Goal: Find contact information: Find contact information

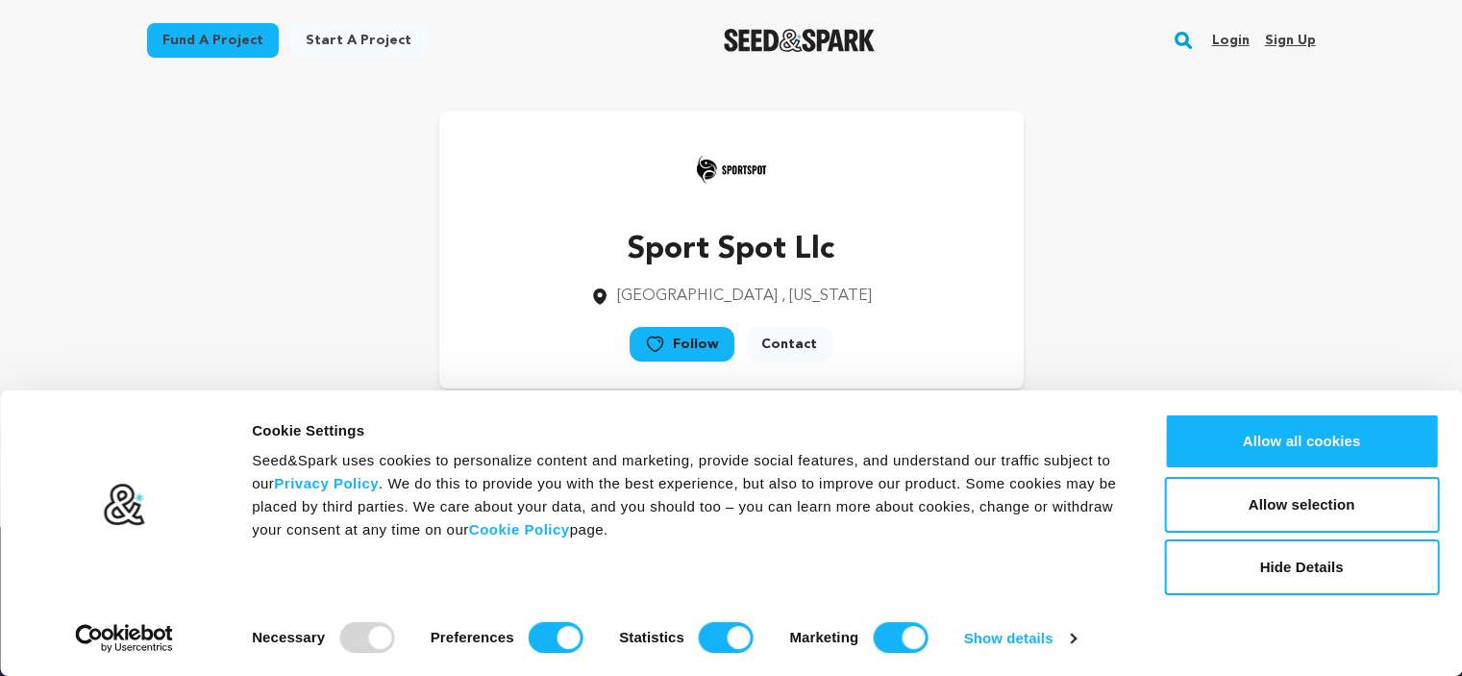
click at [1187, 286] on div "Sport Spot Llc [GEOGRAPHIC_DATA] , [US_STATE] Follow" at bounding box center [731, 250] width 1169 height 277
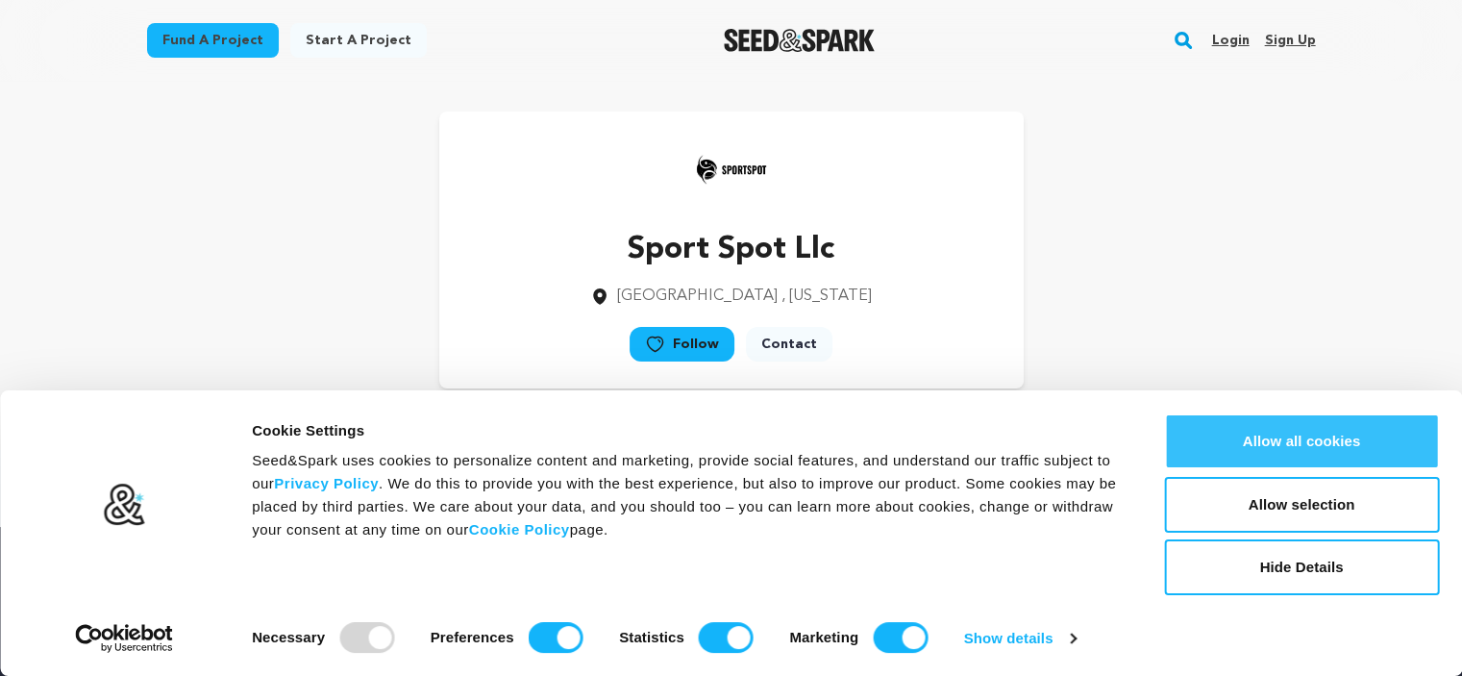
click at [1260, 437] on button "Allow all cookies" at bounding box center [1301, 441] width 275 height 56
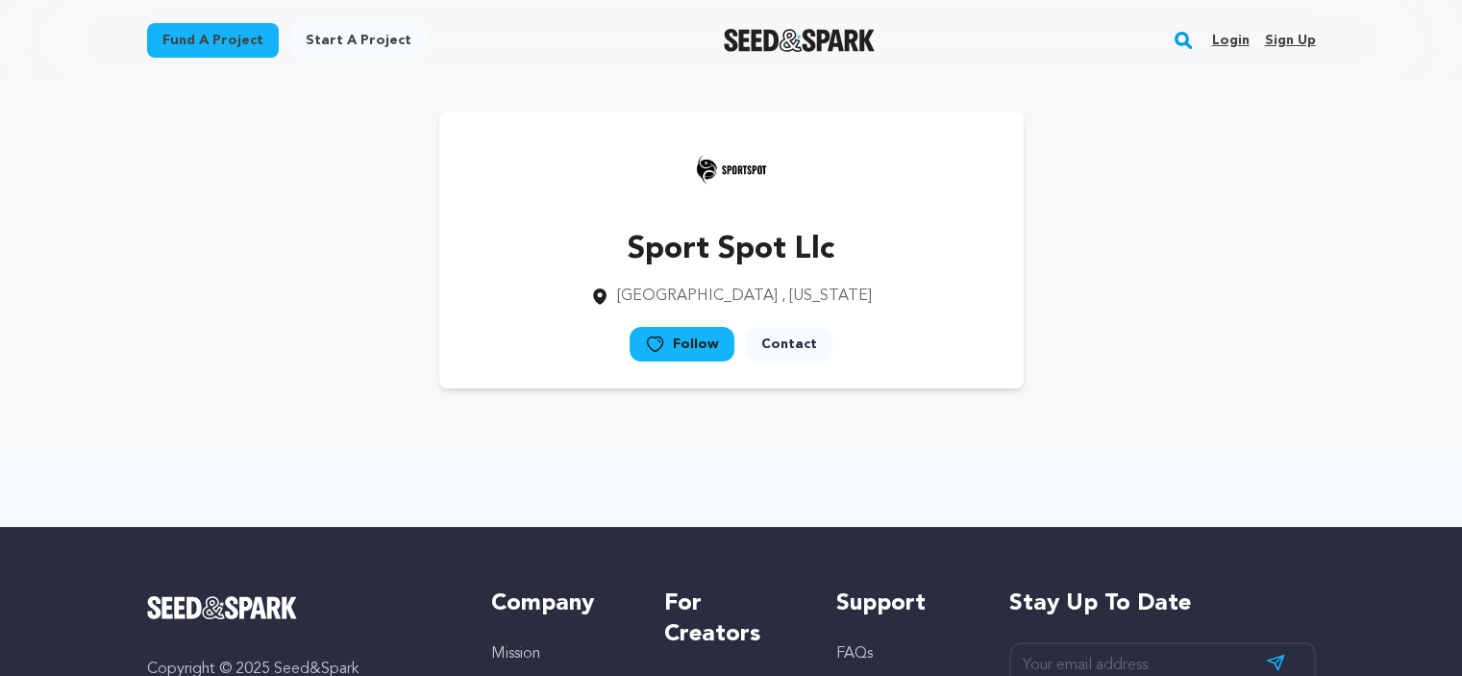
click at [704, 236] on p "Sport Spot Llc" at bounding box center [731, 250] width 282 height 46
click at [609, 288] on icon at bounding box center [599, 295] width 19 height 19
click at [812, 345] on link "Contact" at bounding box center [789, 344] width 87 height 35
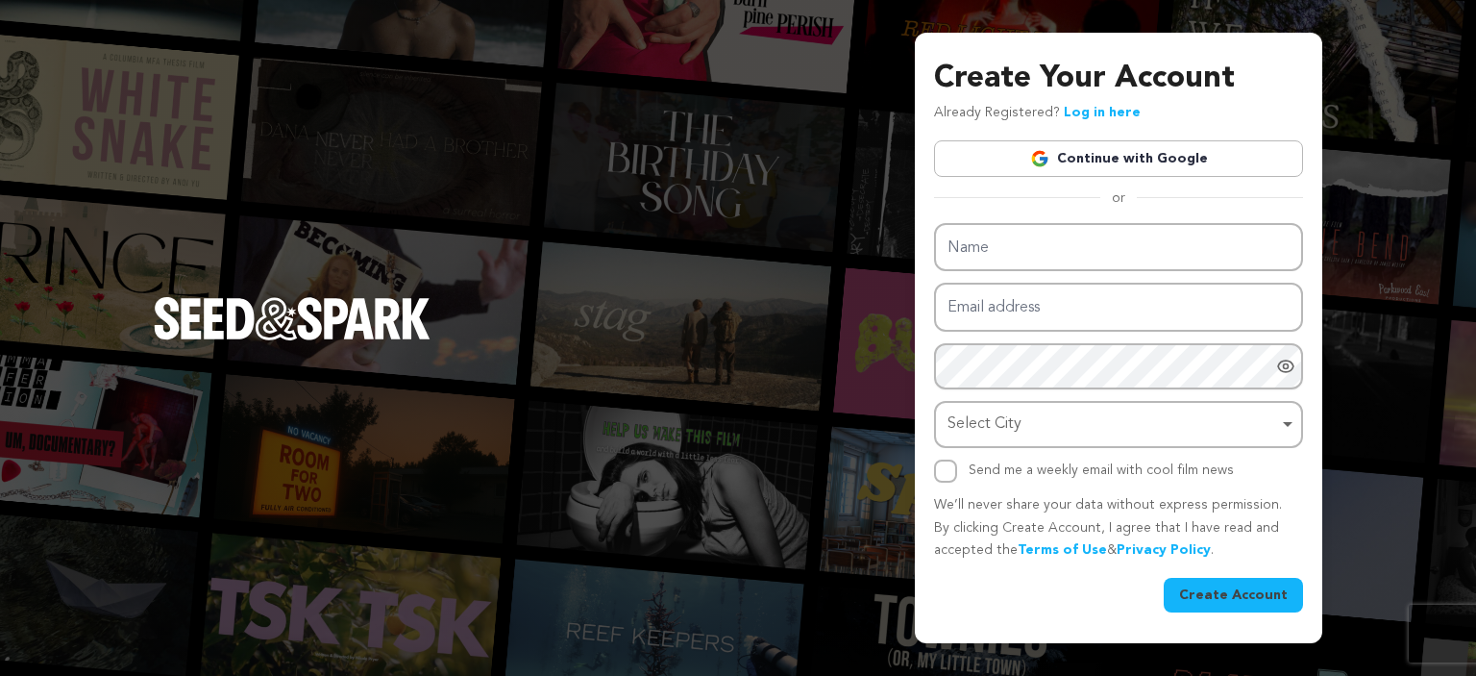
click at [785, 368] on div "Create Your Account Already Registered? Log in here Continue with Google or eyJ…" at bounding box center [738, 338] width 1476 height 676
